Goal: Obtain resource: Download file/media

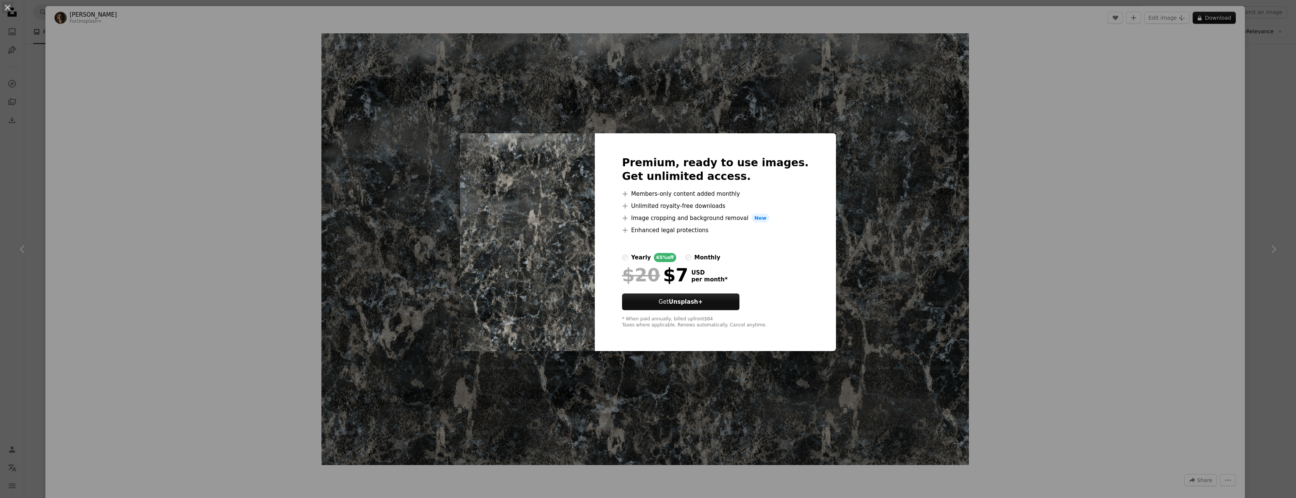
scroll to position [10075, 0]
click at [955, 152] on div "An X shape Premium, ready to use images. Get unlimited access. A plus sign Memb…" at bounding box center [648, 249] width 1296 height 498
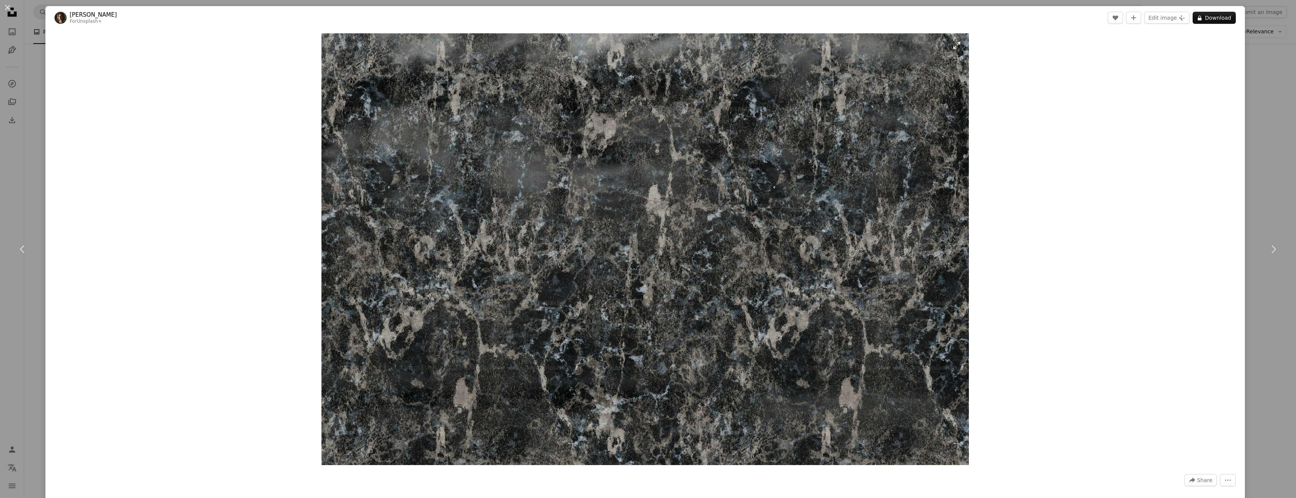
click at [765, 165] on img "Zoom in on this image" at bounding box center [646, 249] width 648 height 432
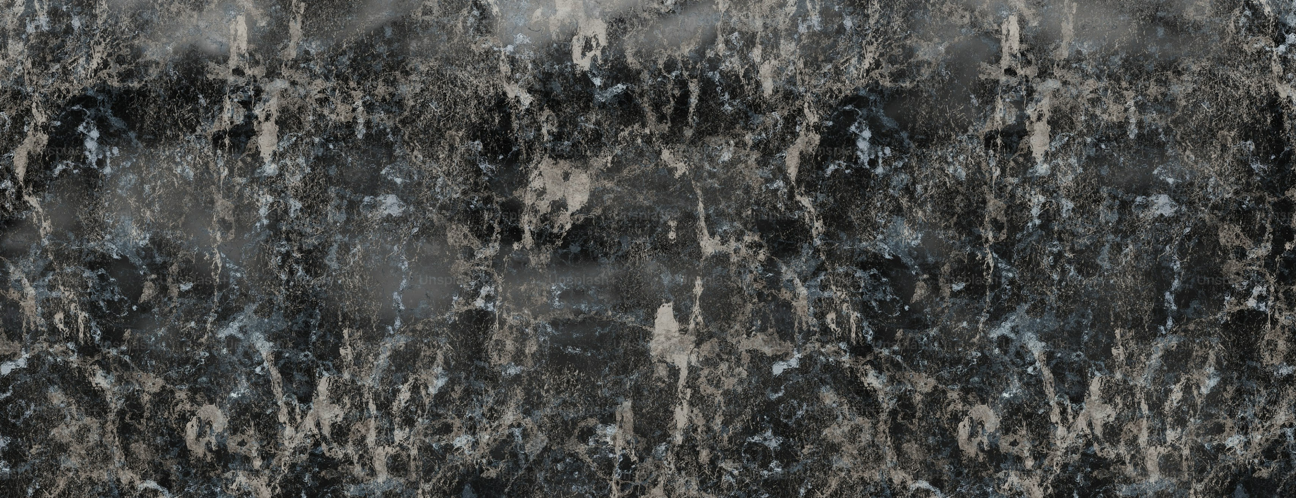
scroll to position [181, 0]
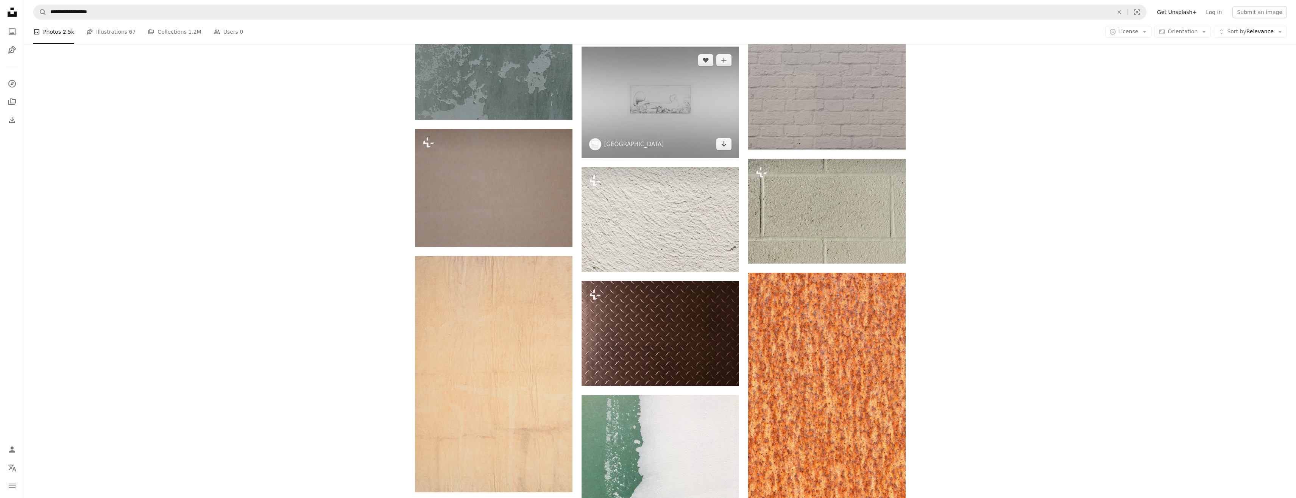
scroll to position [34527, 0]
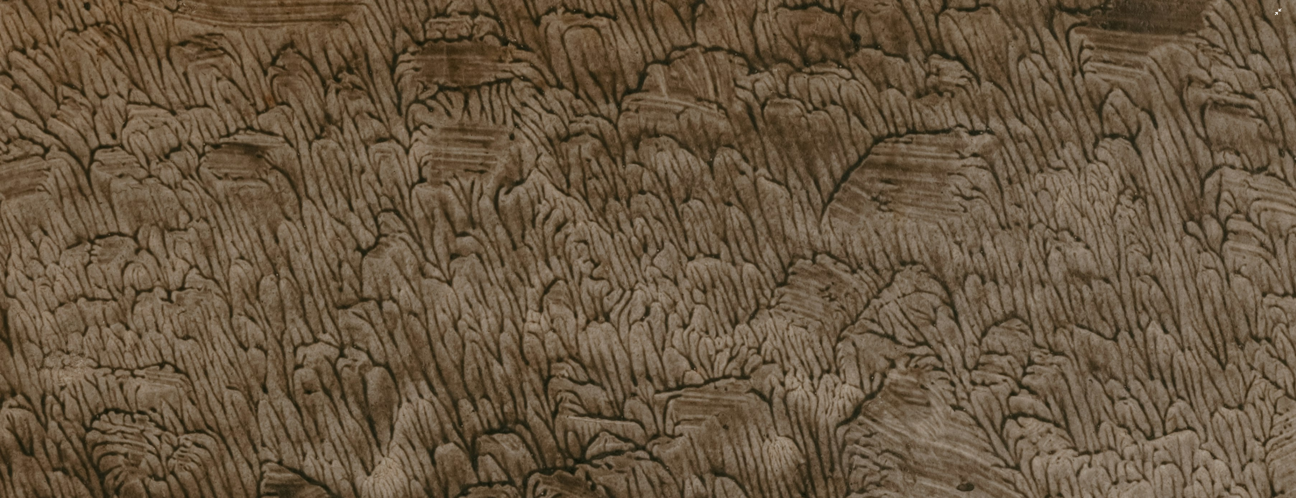
scroll to position [162, 0]
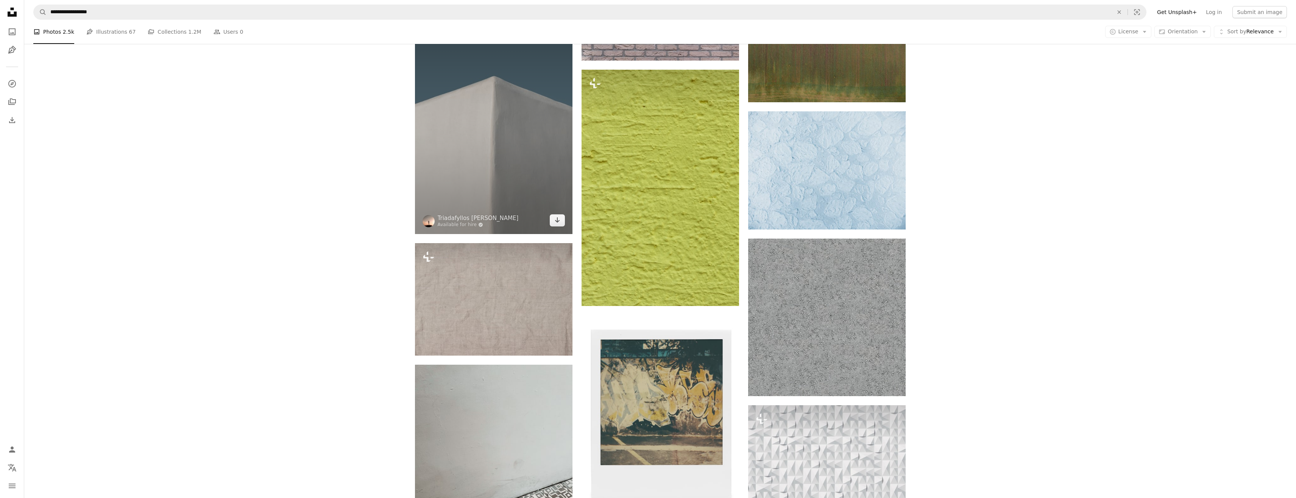
scroll to position [35338, 0]
